Goal: Information Seeking & Learning: Learn about a topic

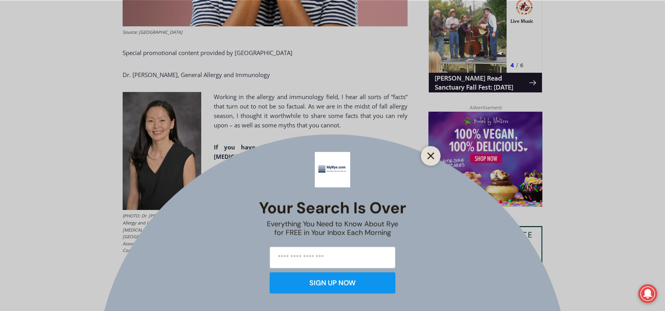
click at [429, 155] on icon "Close" at bounding box center [430, 155] width 7 height 7
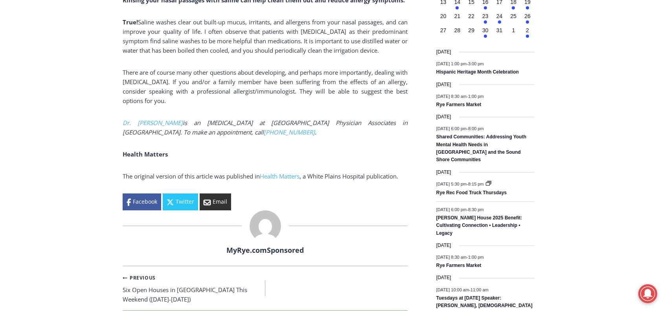
scroll to position [1086, 0]
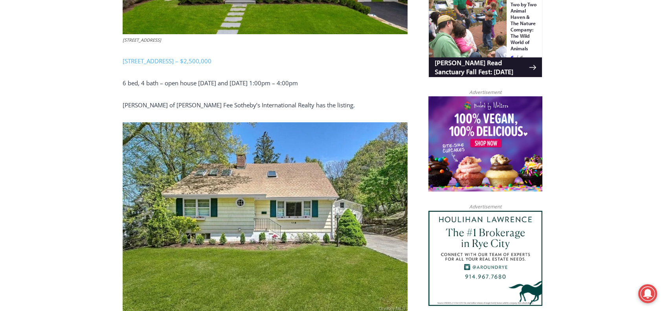
scroll to position [535, 0]
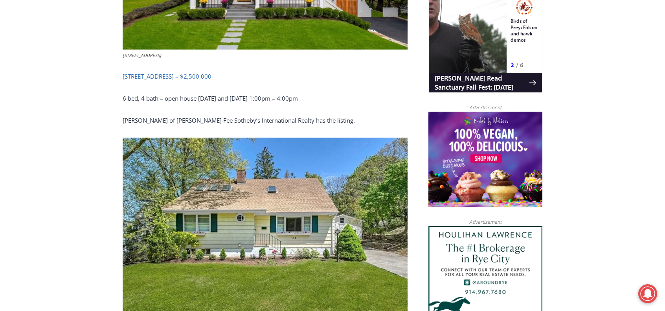
click at [160, 75] on link "[STREET_ADDRESS] – $2,500,000" at bounding box center [167, 76] width 89 height 8
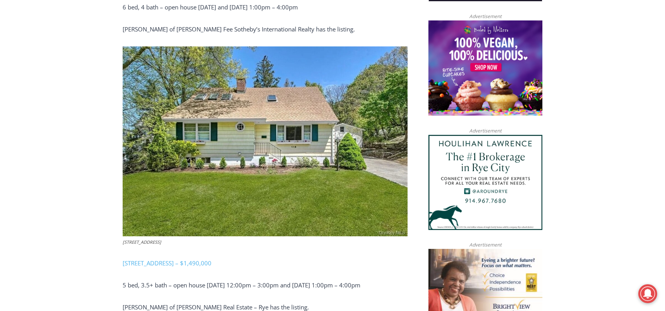
scroll to position [653, 0]
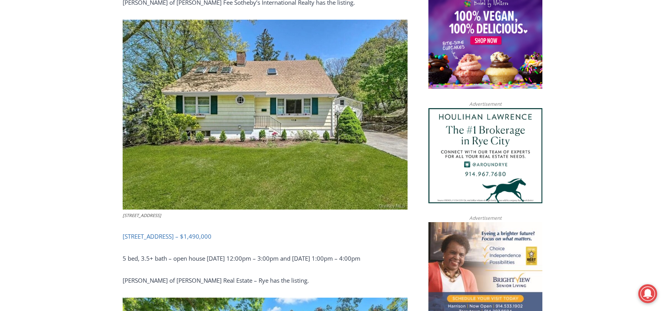
click at [161, 235] on link "[STREET_ADDRESS] – $1,490,000" at bounding box center [167, 236] width 89 height 8
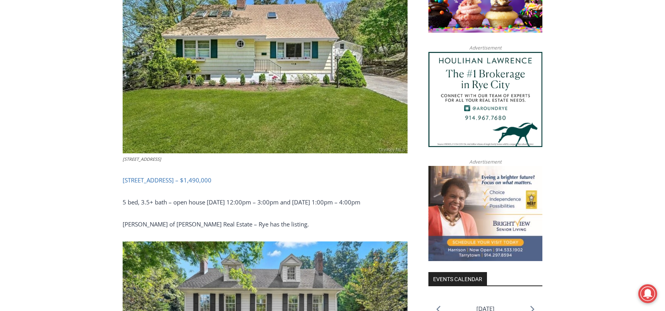
scroll to position [732, 0]
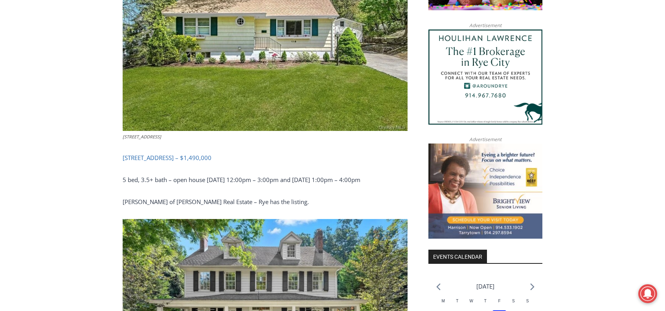
click at [155, 155] on link "[STREET_ADDRESS] – $1,490,000" at bounding box center [167, 158] width 89 height 8
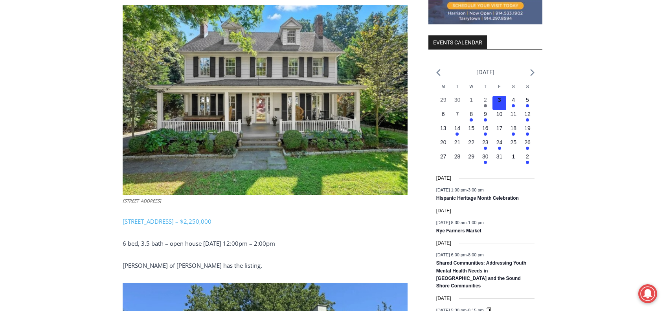
scroll to position [968, 0]
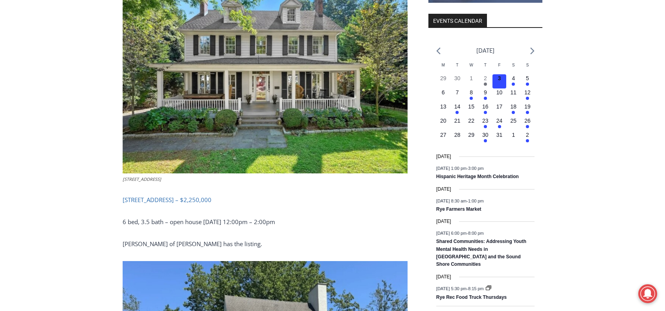
click at [151, 199] on link "[STREET_ADDRESS] – $2,250,000" at bounding box center [167, 200] width 89 height 8
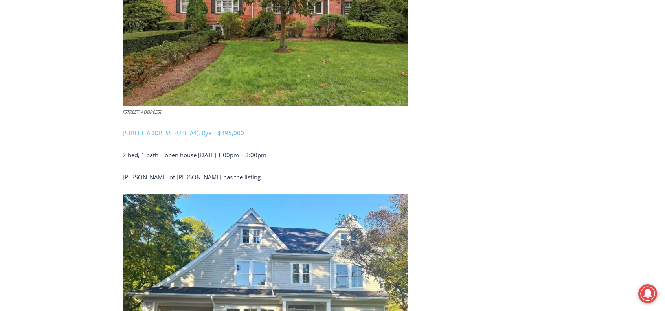
scroll to position [1597, 0]
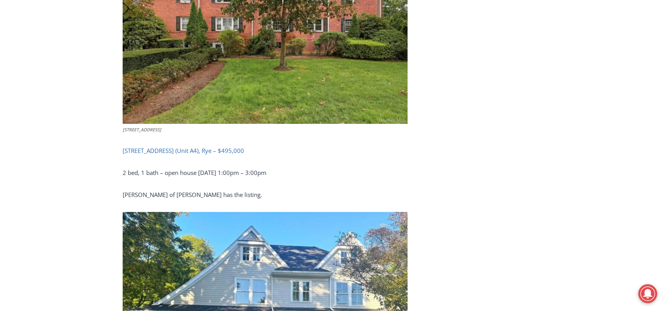
click at [148, 149] on link "[STREET_ADDRESS] (Unit A4), Rye – $495,000" at bounding box center [183, 151] width 121 height 8
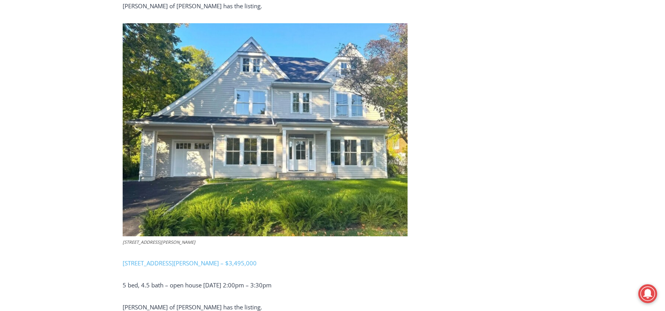
scroll to position [1833, 0]
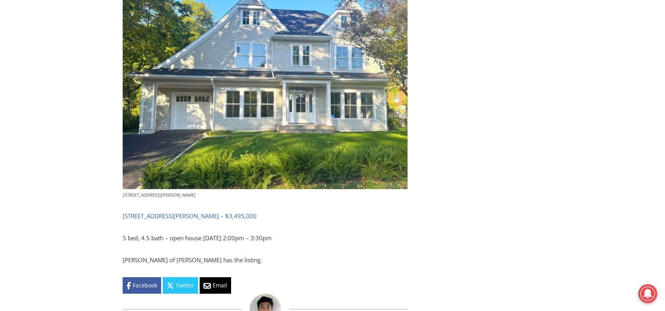
click at [155, 216] on link "[STREET_ADDRESS][PERSON_NAME] – $3,495,000" at bounding box center [190, 216] width 134 height 8
